Goal: Check status: Check status

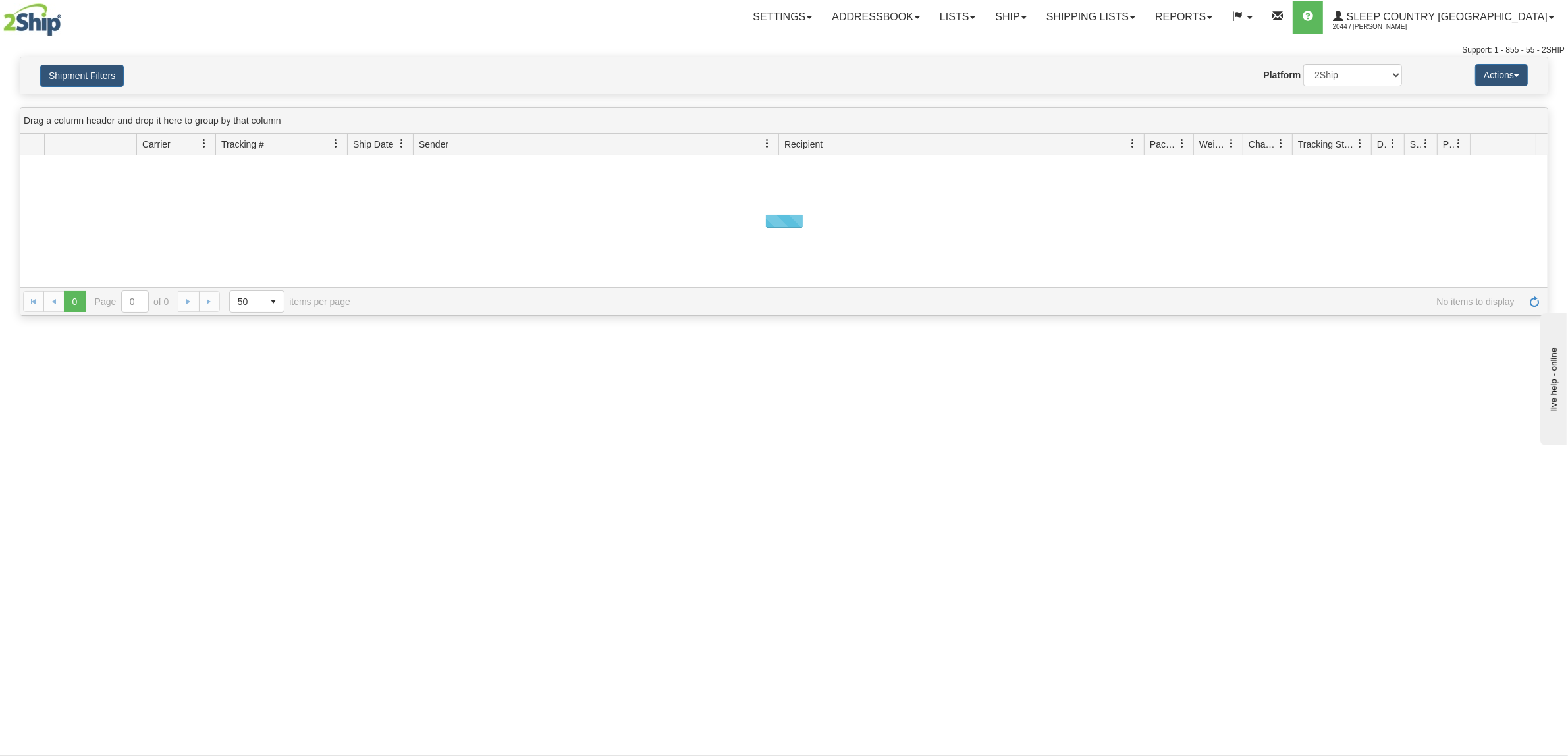
click at [98, 80] on button "Shipment Filters" at bounding box center [82, 76] width 84 height 23
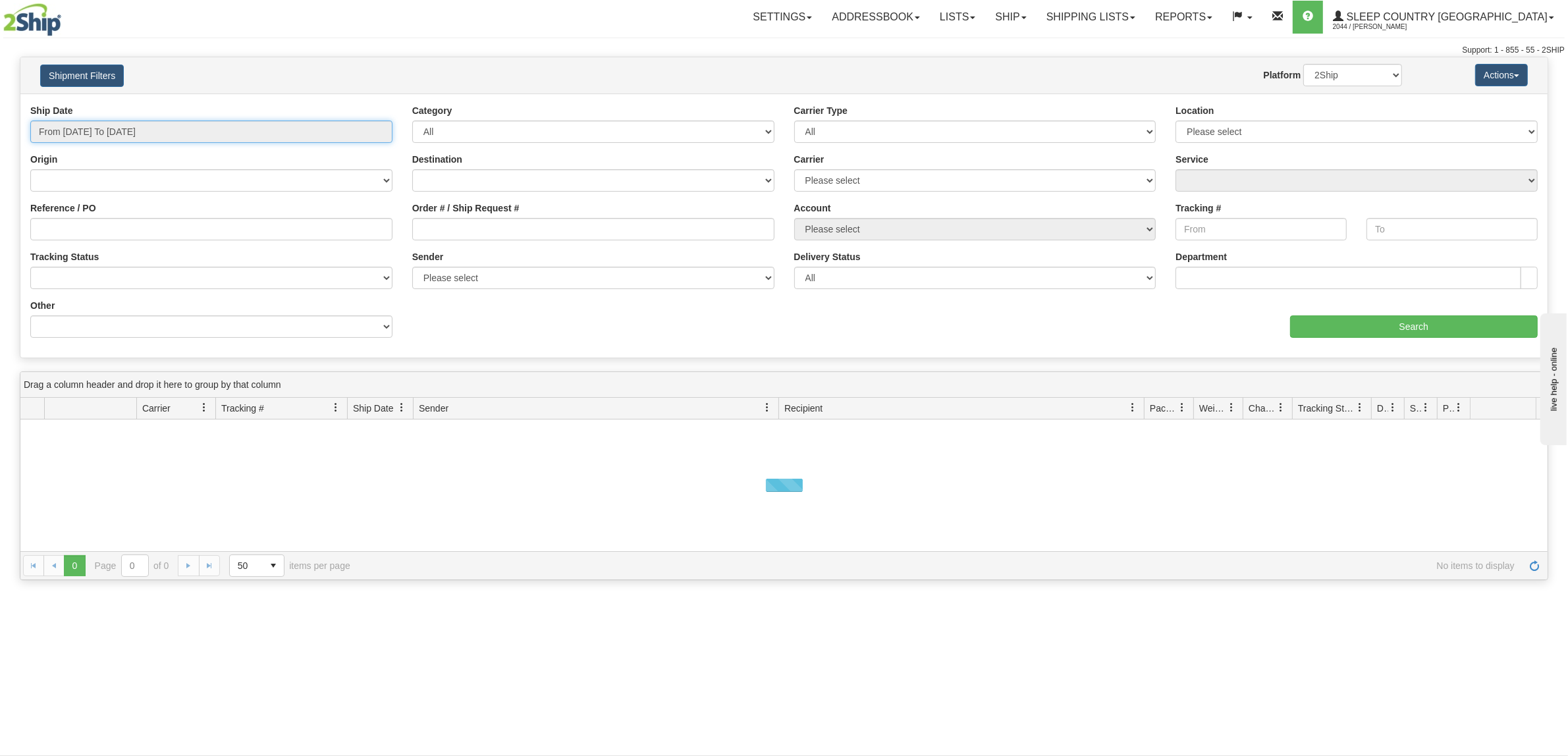
click at [127, 122] on input "From [DATE] To [DATE]" at bounding box center [211, 131] width 362 height 23
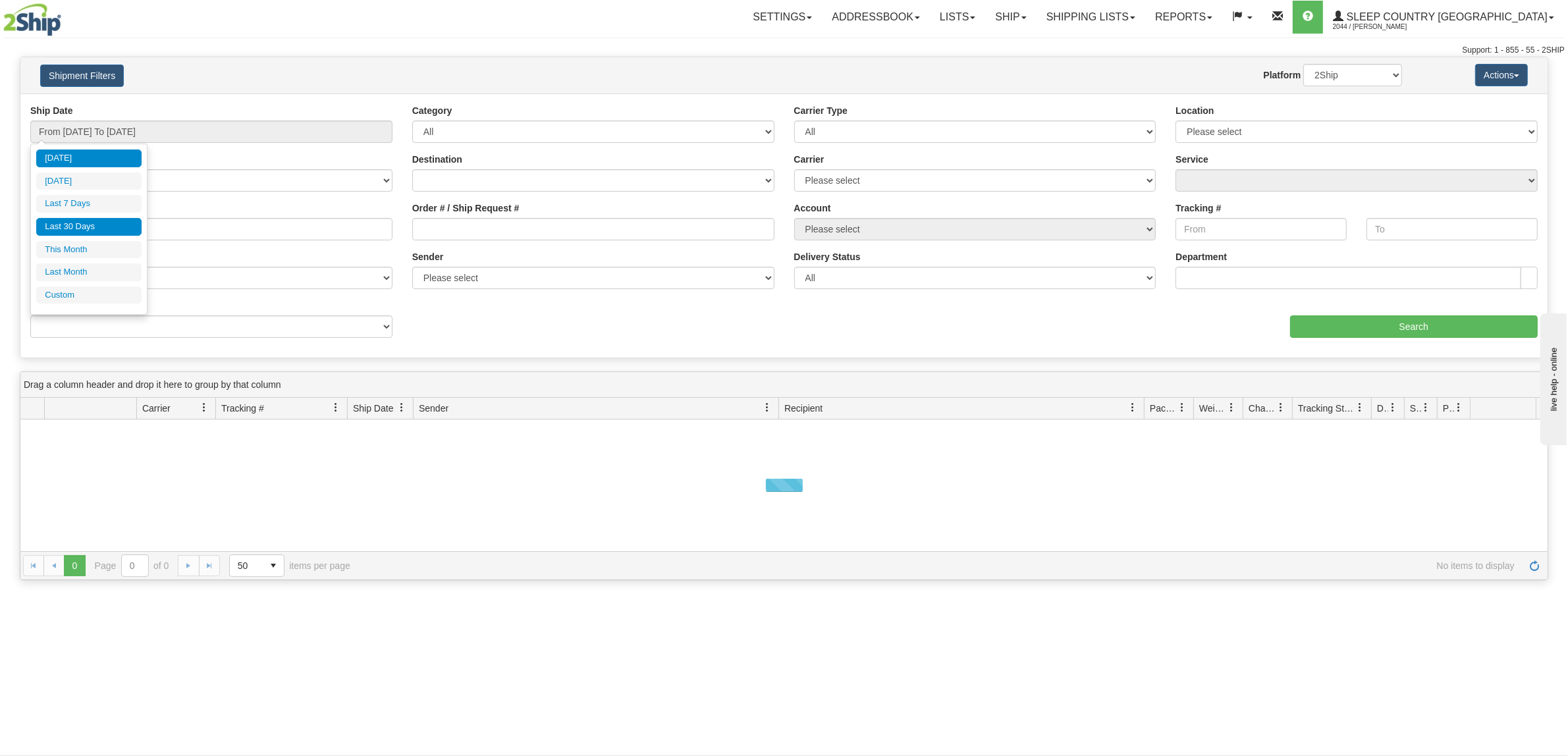
click at [104, 227] on li "Last 30 Days" at bounding box center [89, 227] width 105 height 18
type input "From [DATE] To [DATE]"
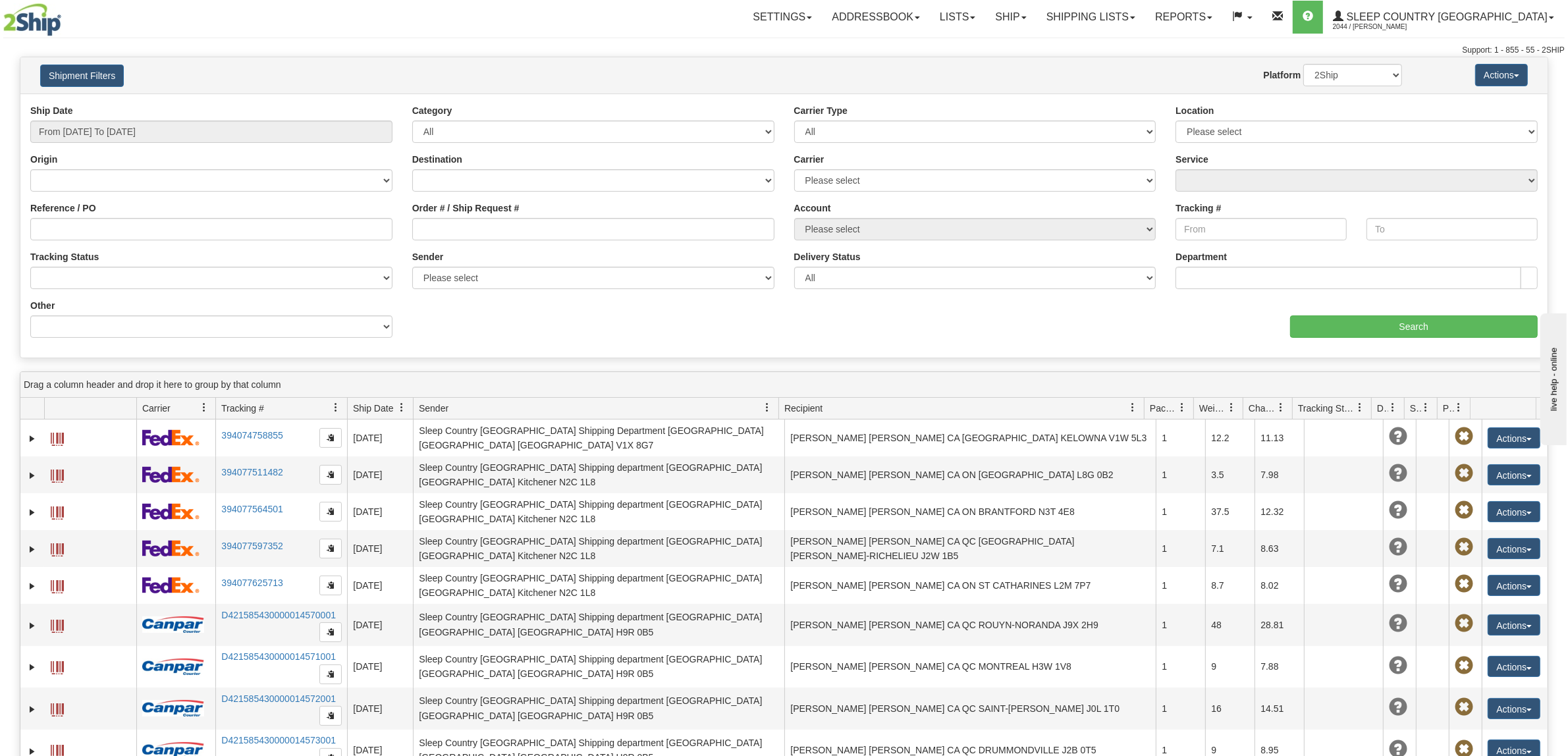
click at [534, 213] on div "Order # / Ship Request #" at bounding box center [593, 221] width 362 height 39
drag, startPoint x: 545, startPoint y: 224, endPoint x: 641, endPoint y: 237, distance: 96.9
click at [547, 225] on input "Order # / Ship Request #" at bounding box center [593, 229] width 362 height 23
paste input "9000I090492"
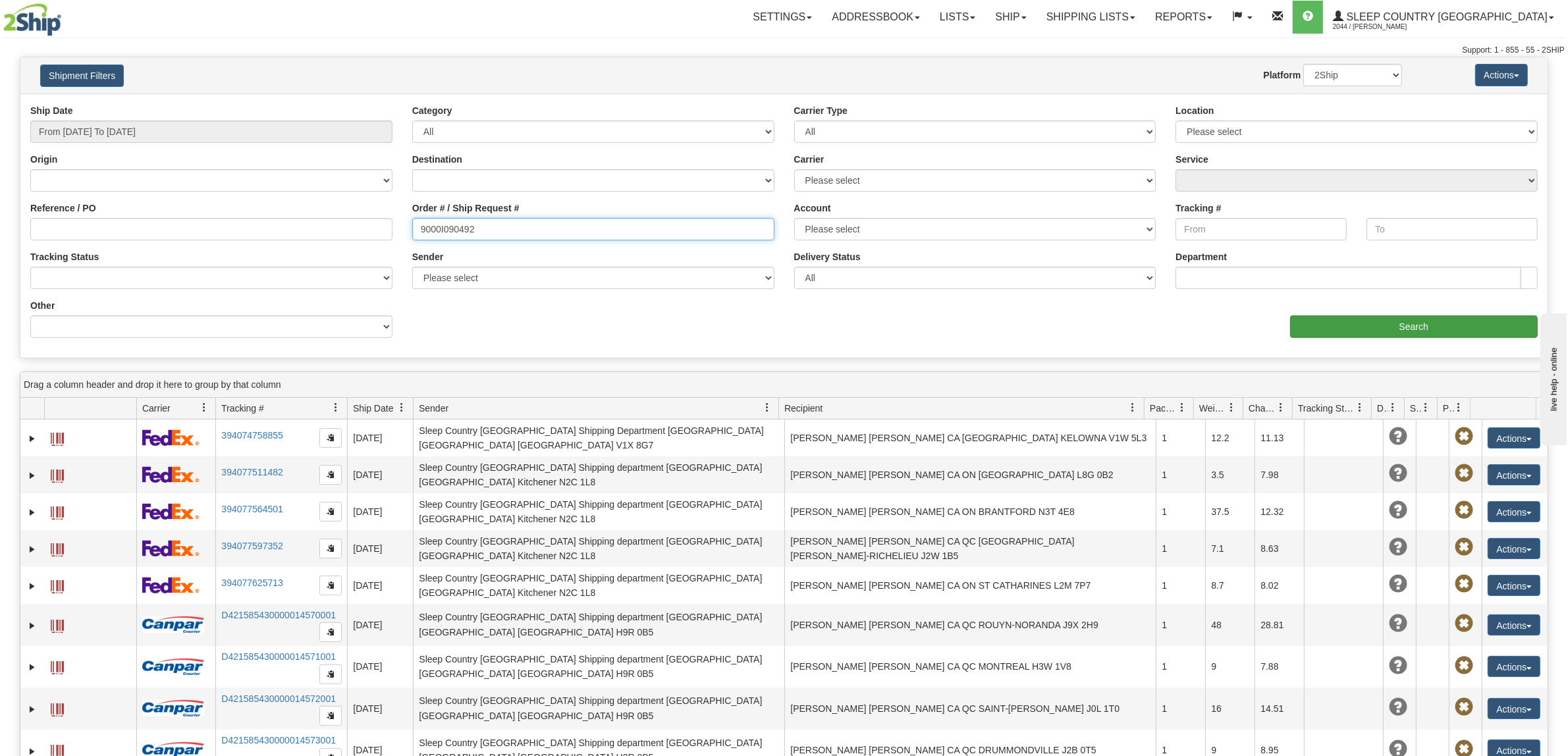
type input "9000I090492"
click at [1383, 321] on input "Search" at bounding box center [1414, 327] width 248 height 23
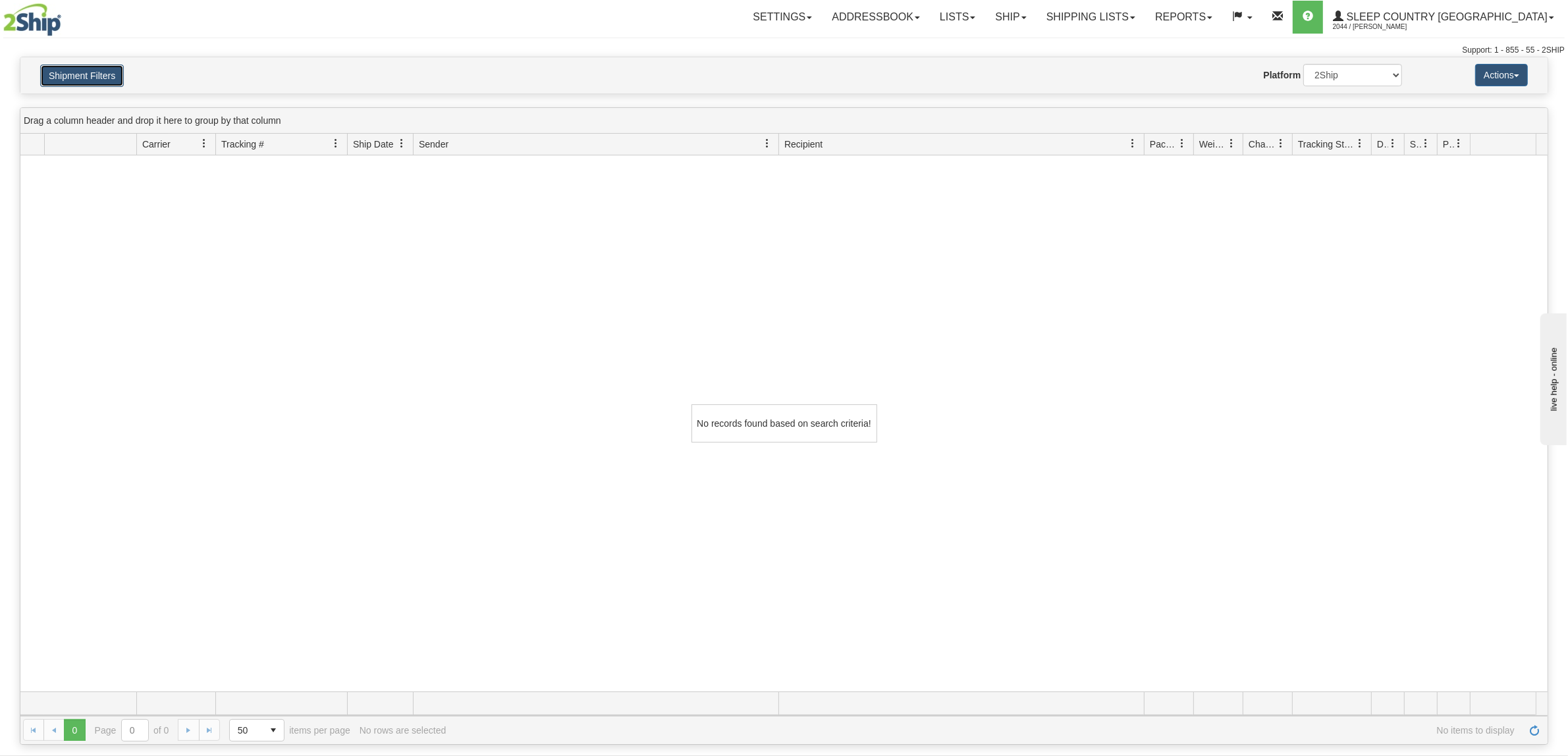
click at [110, 79] on button "Shipment Filters" at bounding box center [82, 76] width 84 height 23
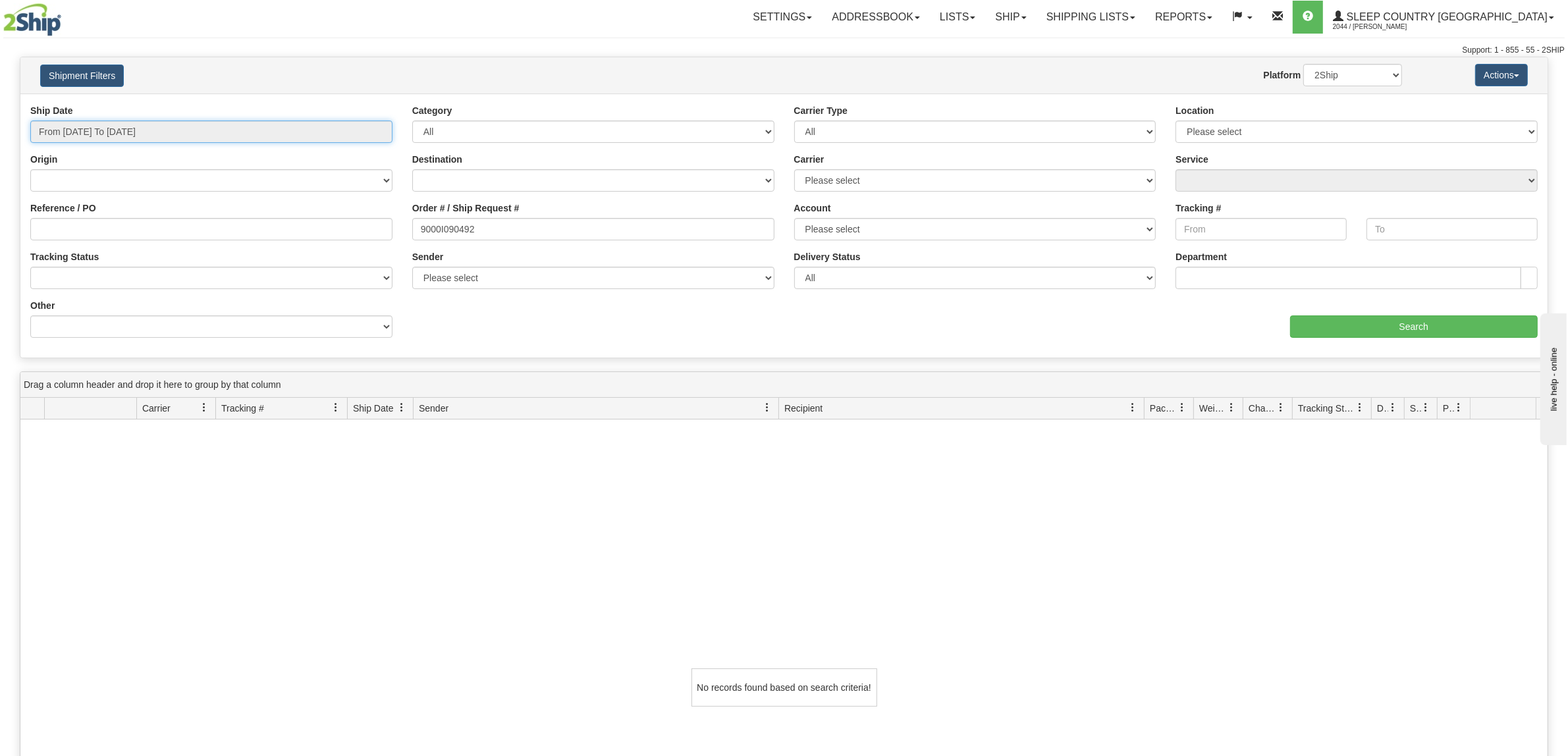
click at [149, 130] on input "From [DATE] To [DATE]" at bounding box center [211, 131] width 362 height 23
click at [225, 504] on div "No records found based on search criteria!" at bounding box center [784, 687] width 1527 height 536
drag, startPoint x: 543, startPoint y: 233, endPoint x: 351, endPoint y: 232, distance: 192.0
click at [353, 104] on div "Reference / PO Order # / Ship Request # 9000I090492 Account Please select [GEOG…" at bounding box center [784, 104] width 1527 height 0
click at [1403, 333] on input "Search" at bounding box center [1414, 327] width 248 height 23
